Goal: Task Accomplishment & Management: Manage account settings

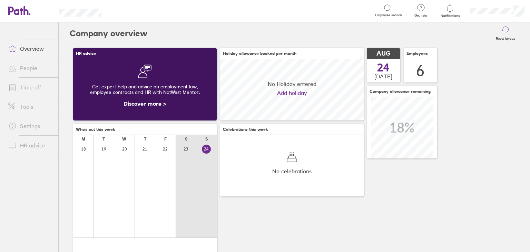
scroll to position [61, 144]
click at [26, 91] on link "Time off" at bounding box center [31, 87] width 56 height 14
